Goal: Share content: Share content

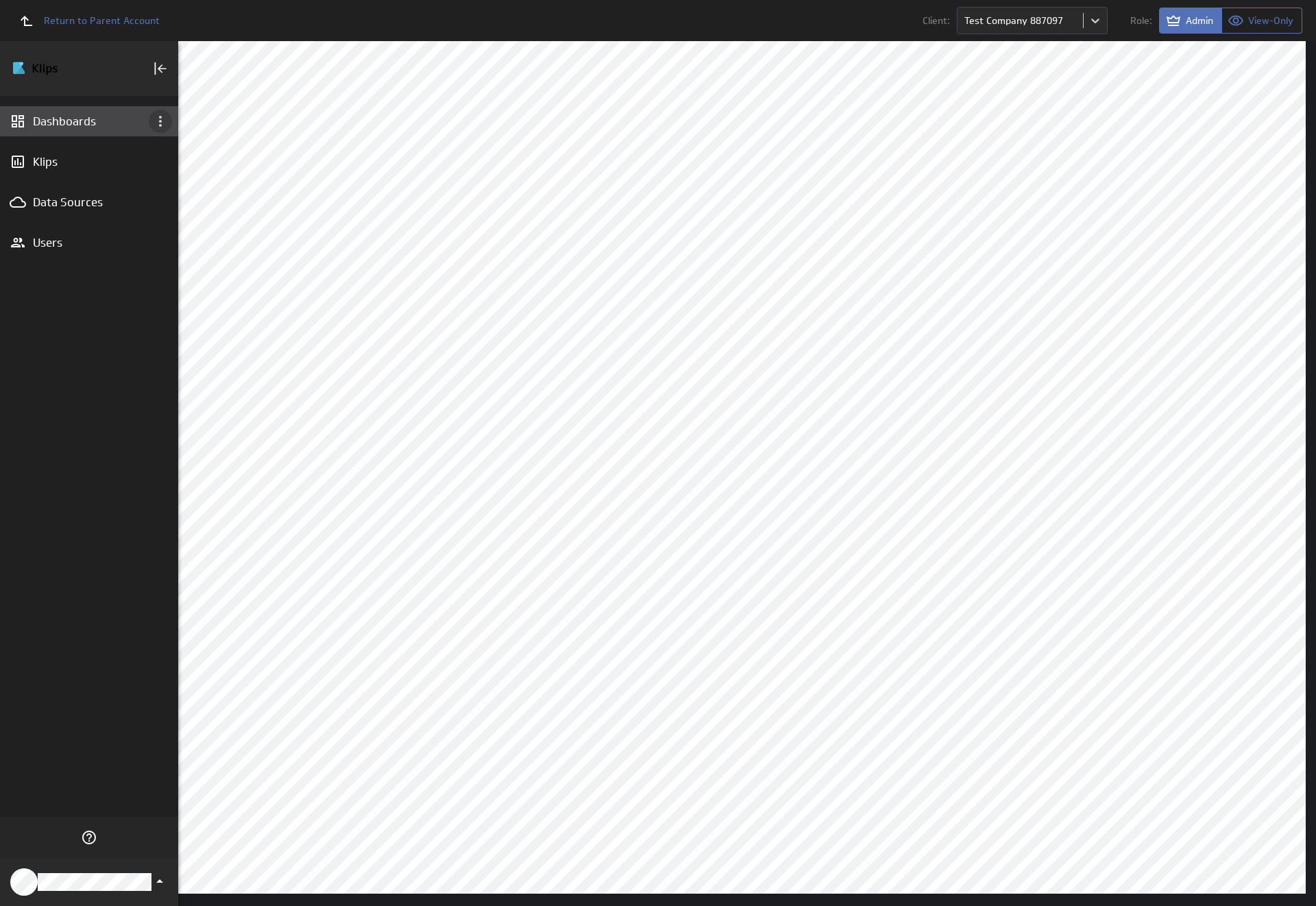
click at [161, 122] on icon "Dashboard menu" at bounding box center [161, 122] width 3 height 11
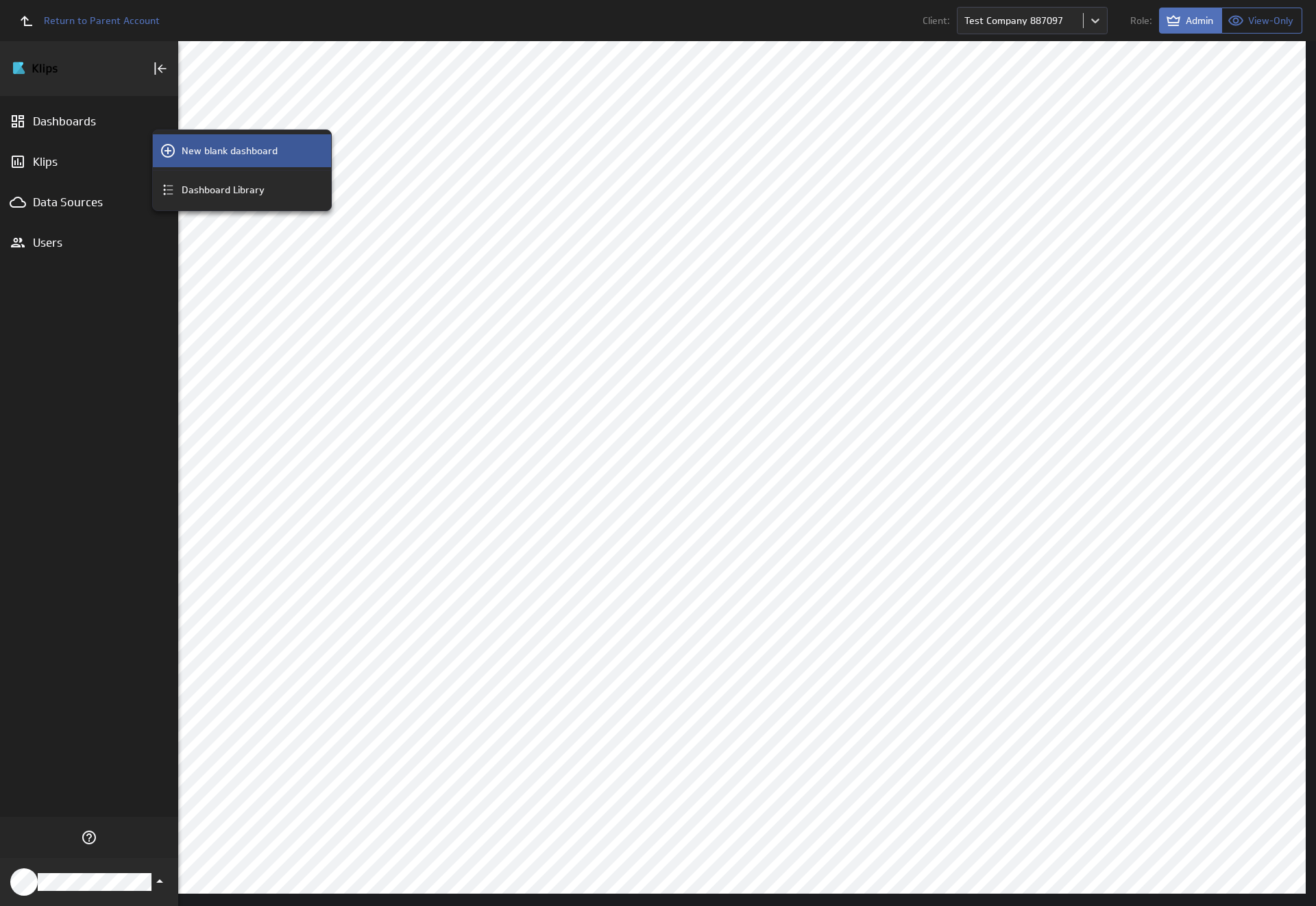
click at [242, 151] on p "New blank dashboard" at bounding box center [229, 151] width 96 height 14
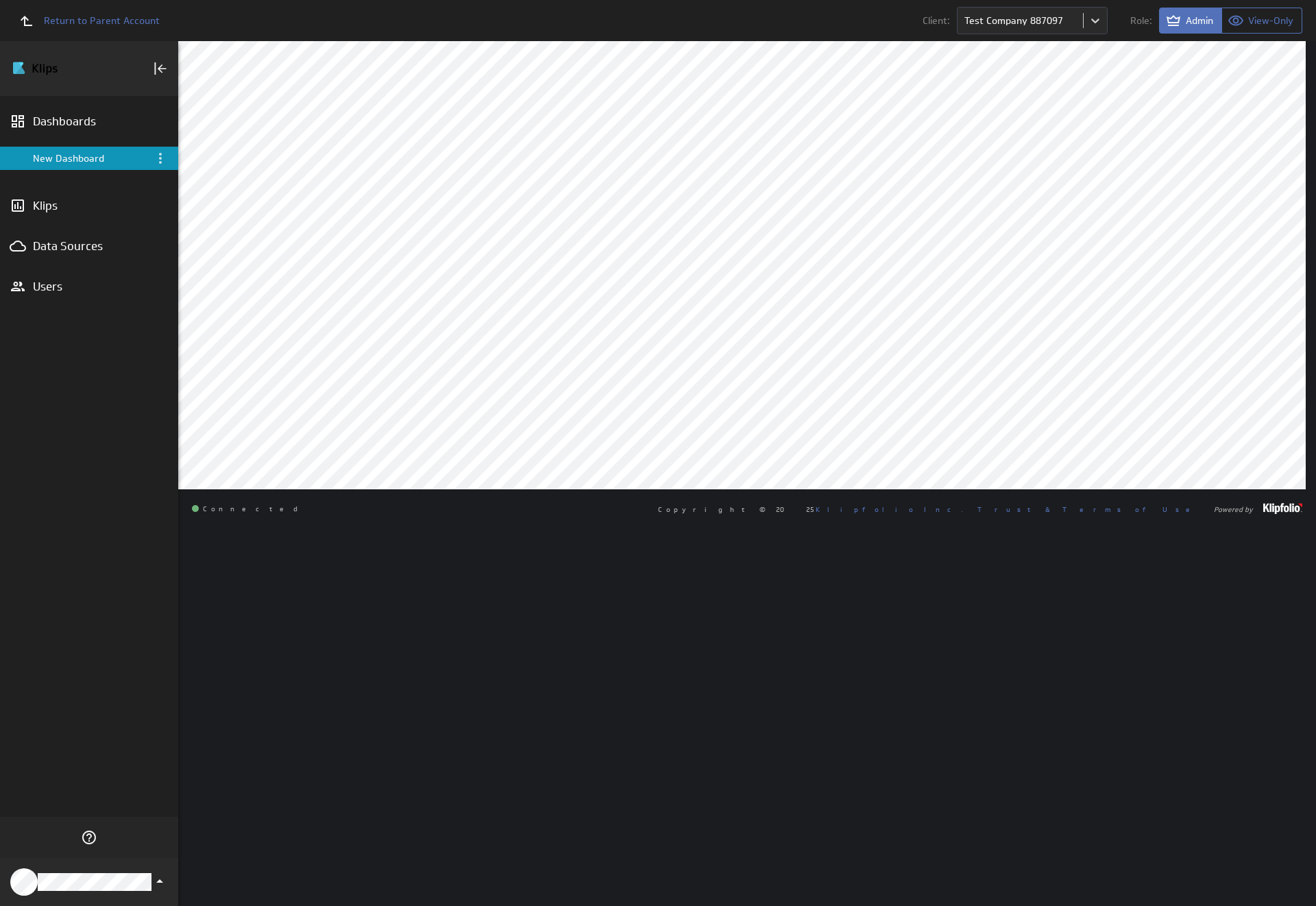
click at [89, 158] on div "New Dashboard" at bounding box center [90, 158] width 115 height 12
click at [161, 158] on icon "Menu" at bounding box center [161, 158] width 3 height 11
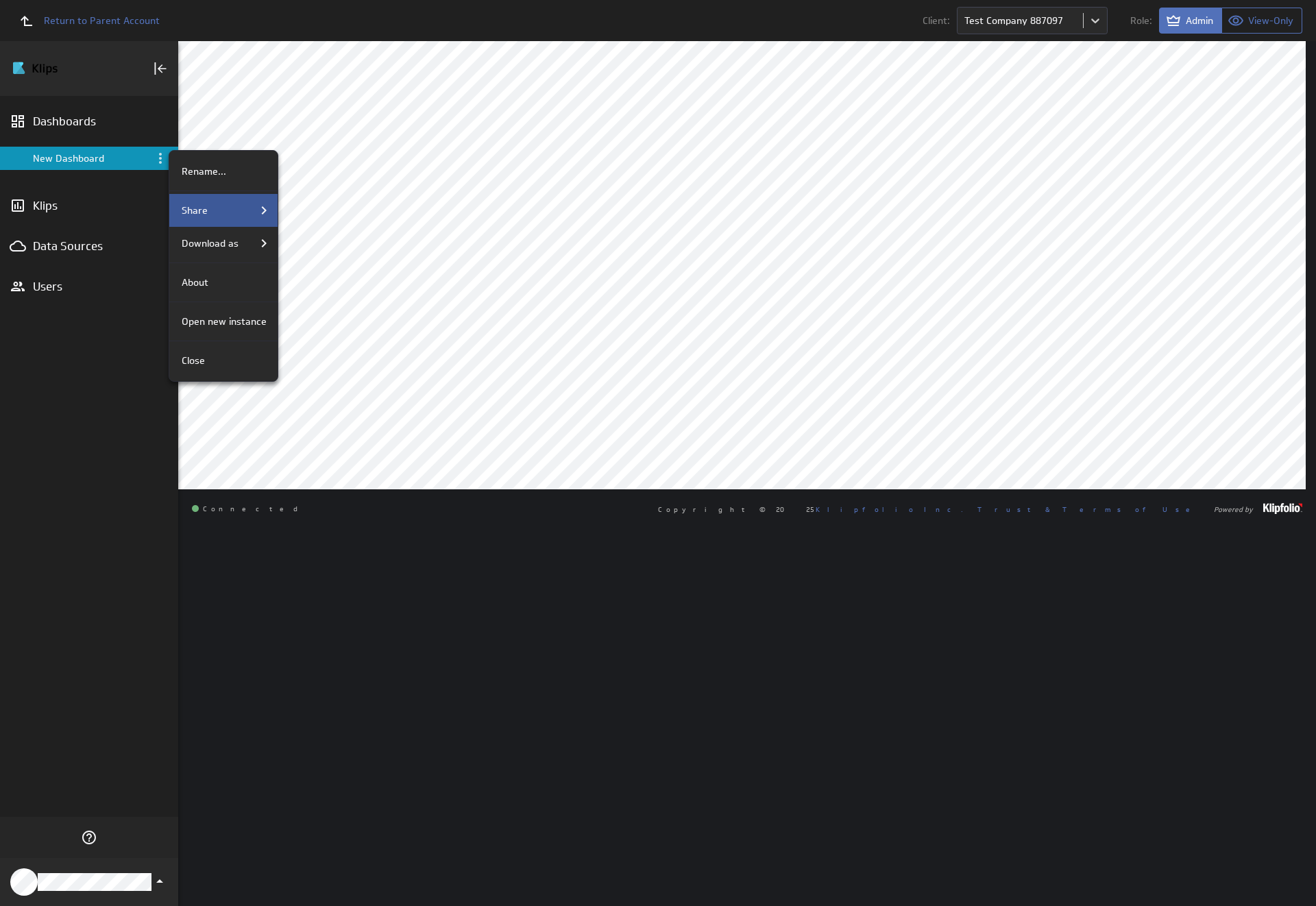
click at [222, 210] on div "Share" at bounding box center [224, 210] width 96 height 16
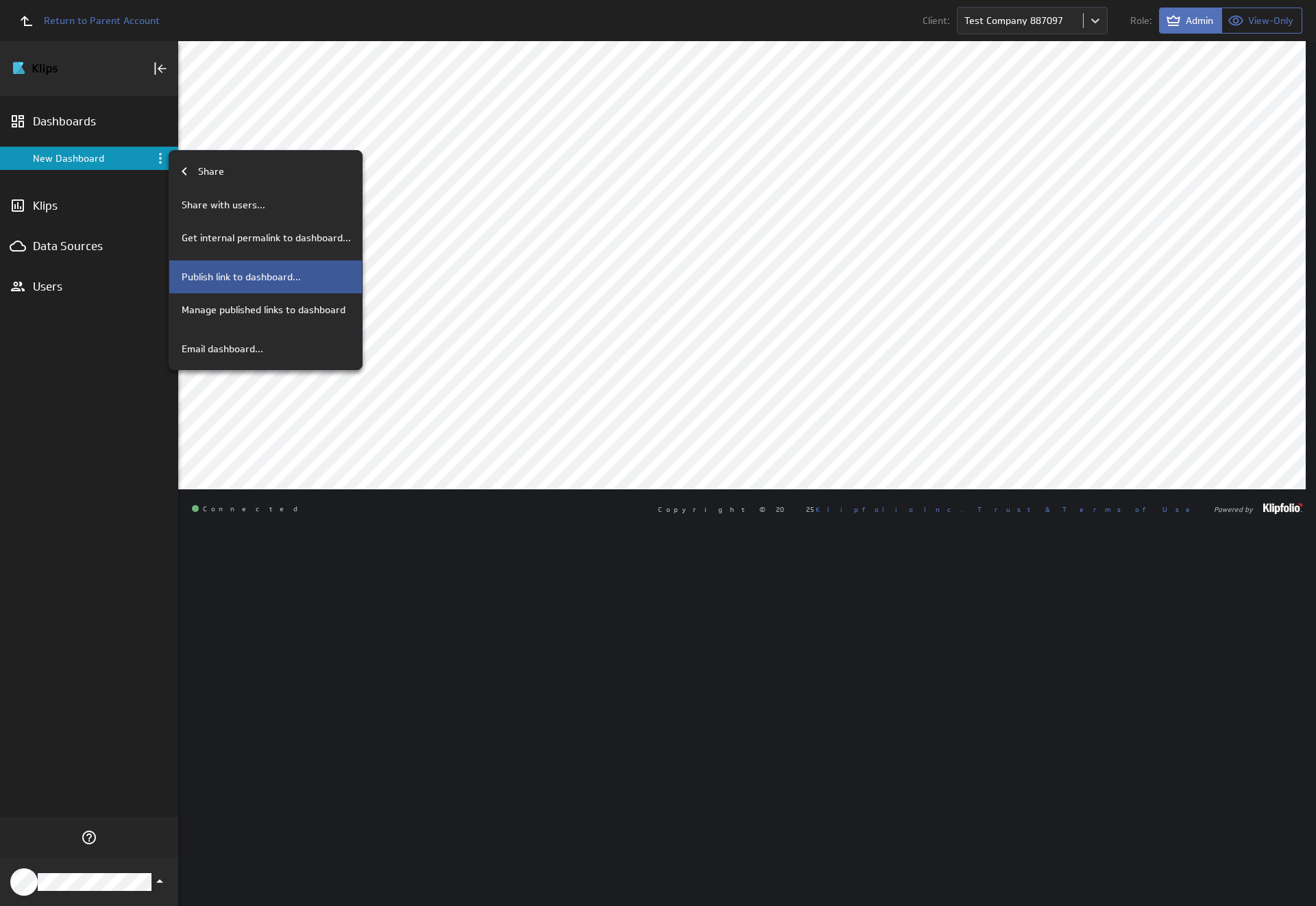
click at [264, 277] on p "Publish link to dashboard..." at bounding box center [241, 277] width 119 height 14
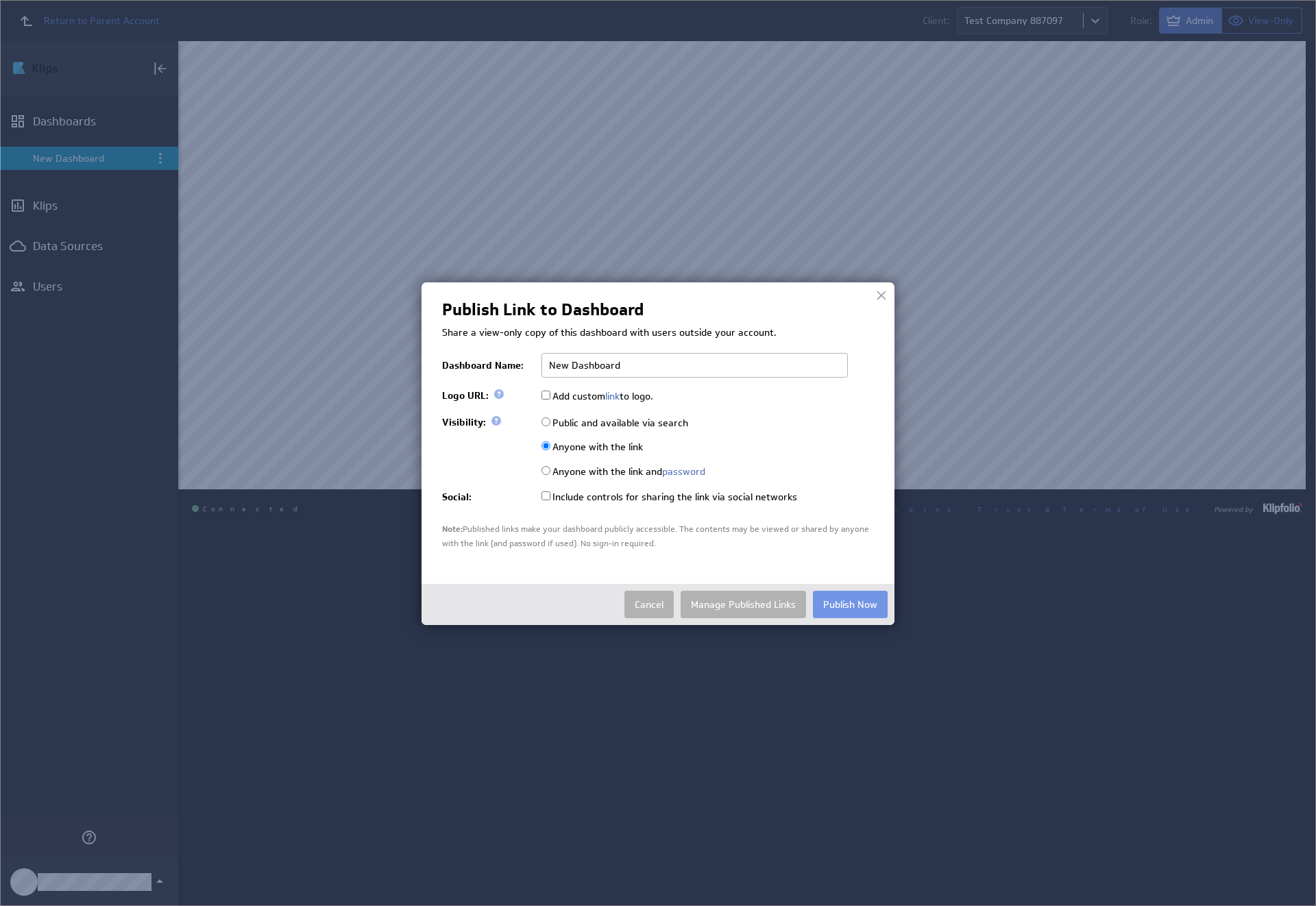
click at [545, 421] on input "Public and available via search" at bounding box center [545, 421] width 9 height 9
radio input "true"
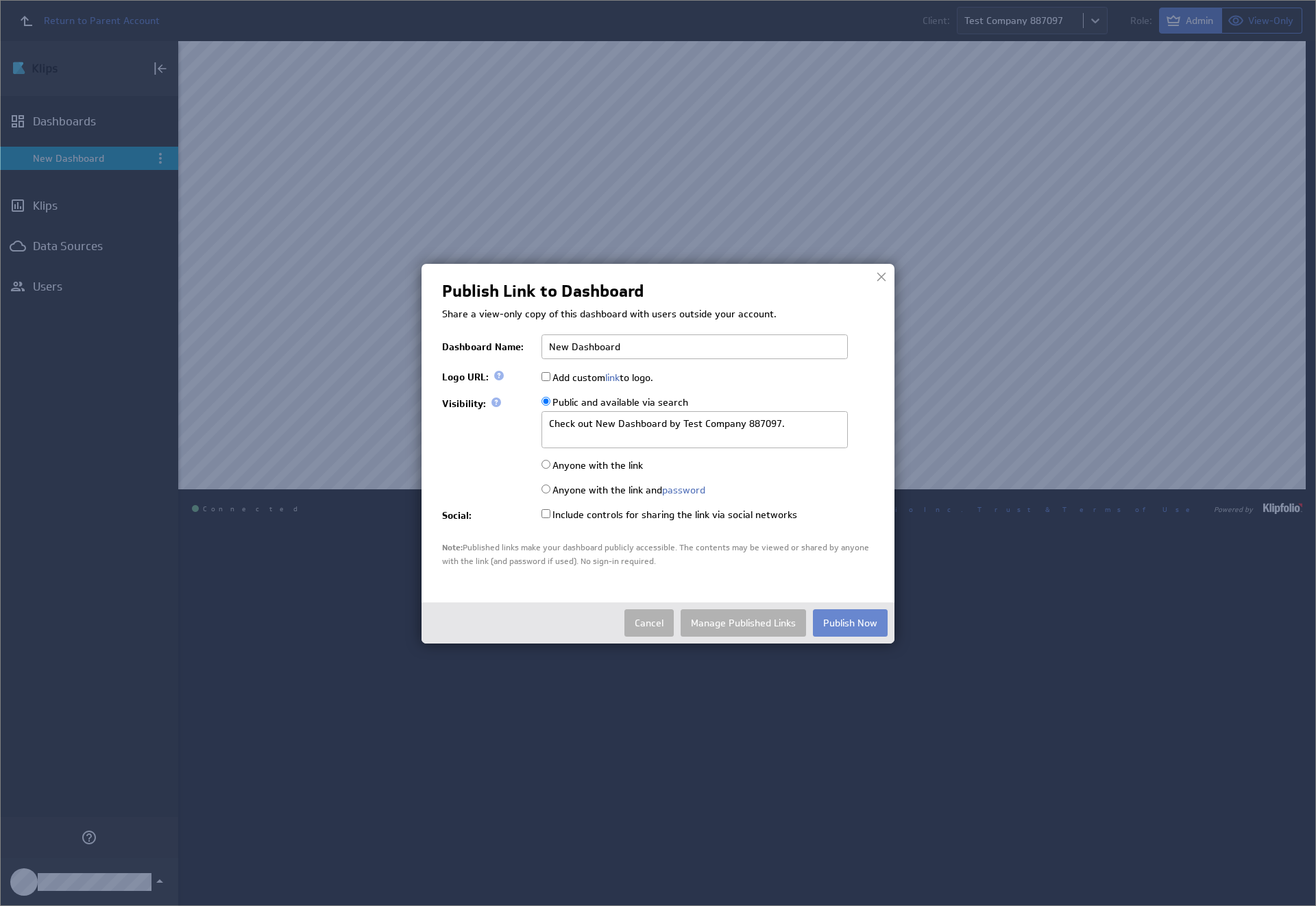
click at [850, 622] on button "Publish Now" at bounding box center [850, 622] width 75 height 27
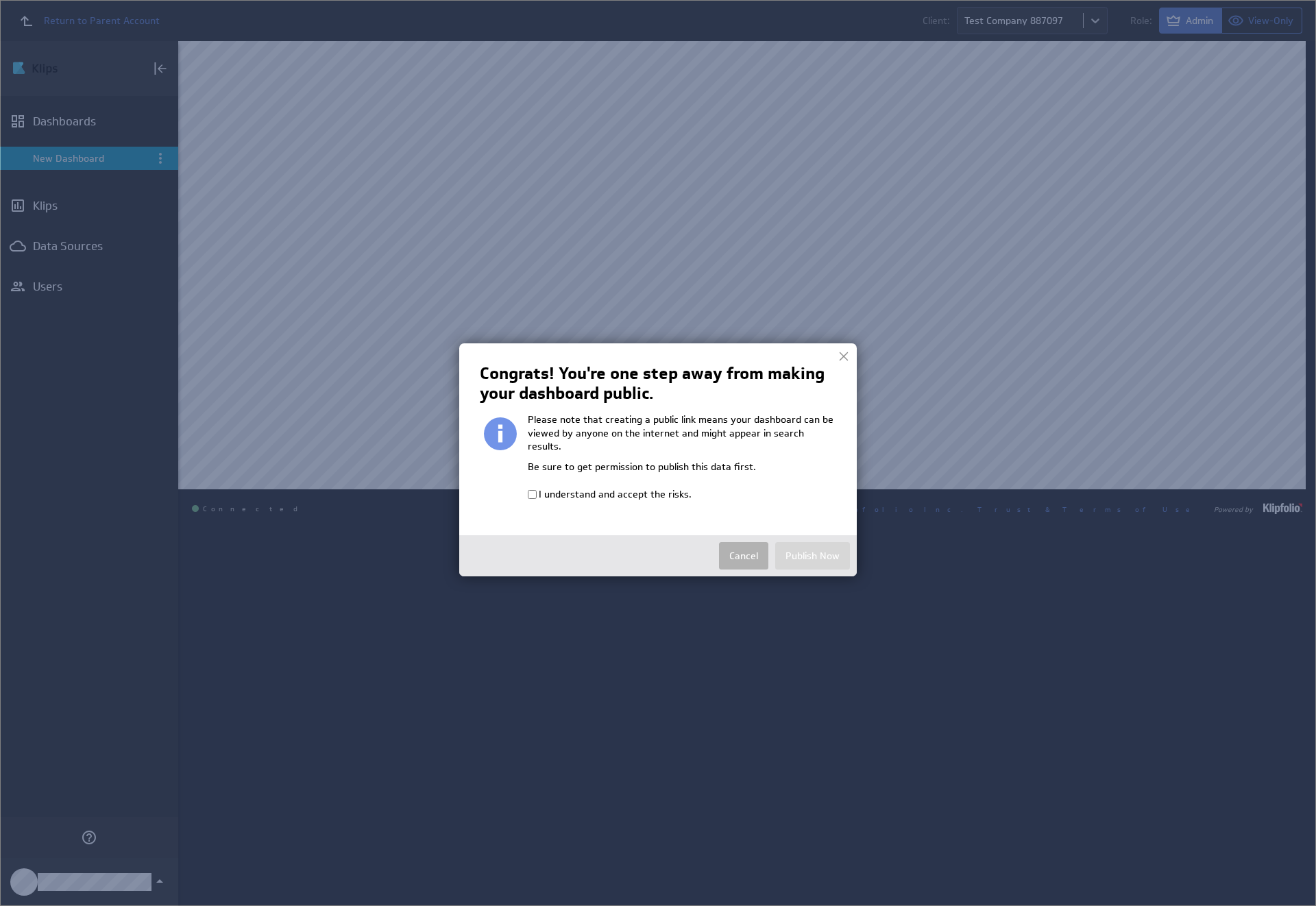
click at [532, 490] on input "I understand and accept the risks." at bounding box center [531, 494] width 9 height 9
checkbox input "true"
click at [813, 542] on button "Publish Now" at bounding box center [813, 555] width 75 height 27
